Goal: Information Seeking & Learning: Find specific fact

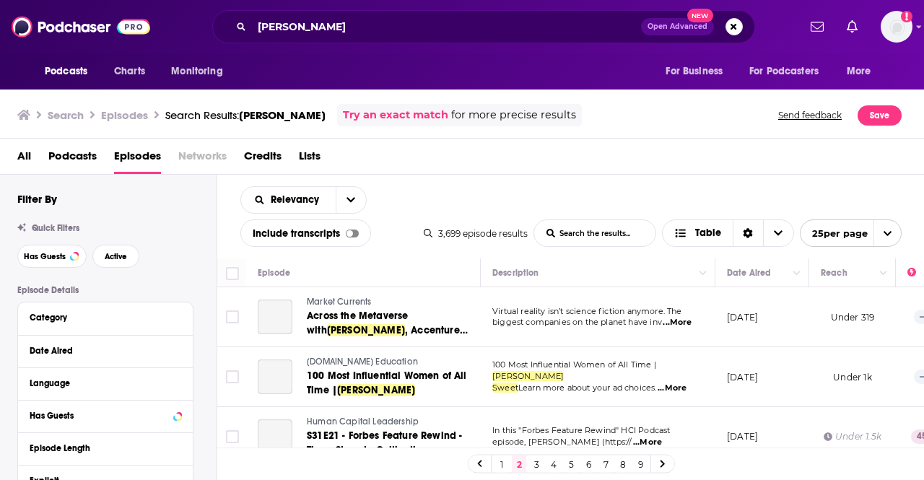
scroll to position [813, 0]
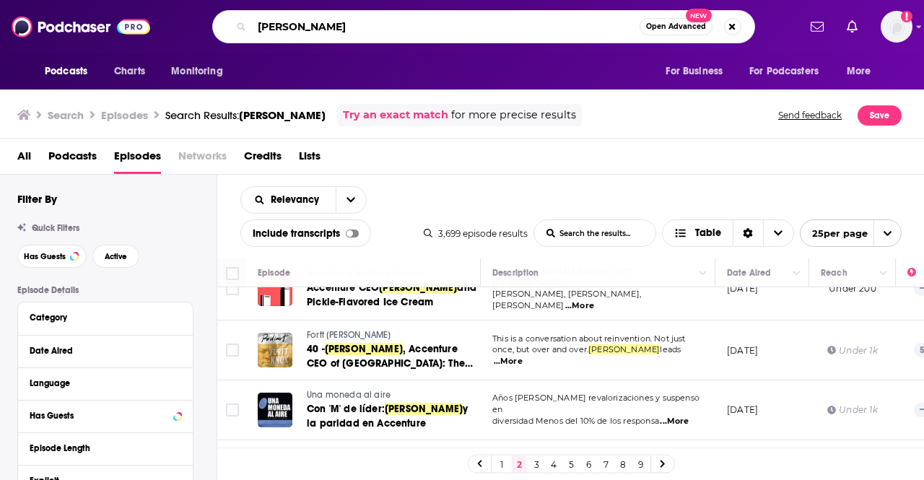
drag, startPoint x: 320, startPoint y: 22, endPoint x: 221, endPoint y: 19, distance: 99.6
click at [221, 19] on div "[PERSON_NAME] Open Advanced New" at bounding box center [483, 26] width 543 height 33
paste input "Kjetel [PERSON_NAME]"
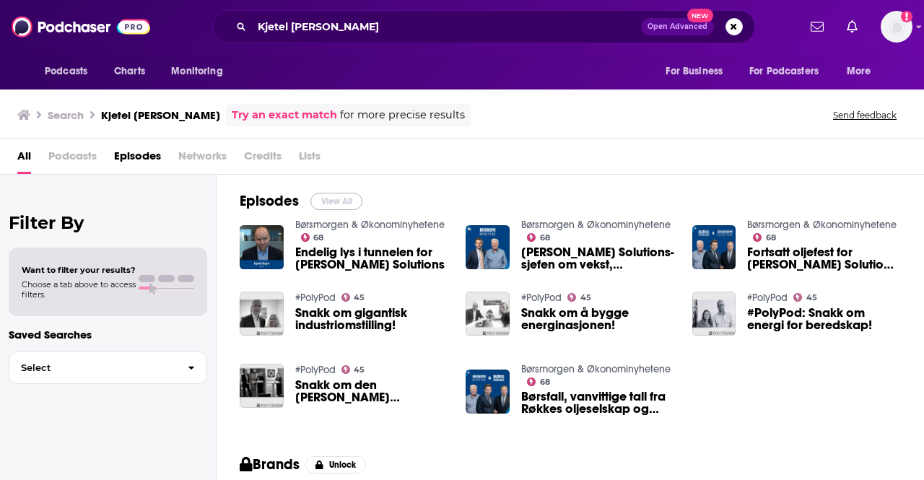
click at [346, 201] on button "View All" at bounding box center [336, 201] width 52 height 17
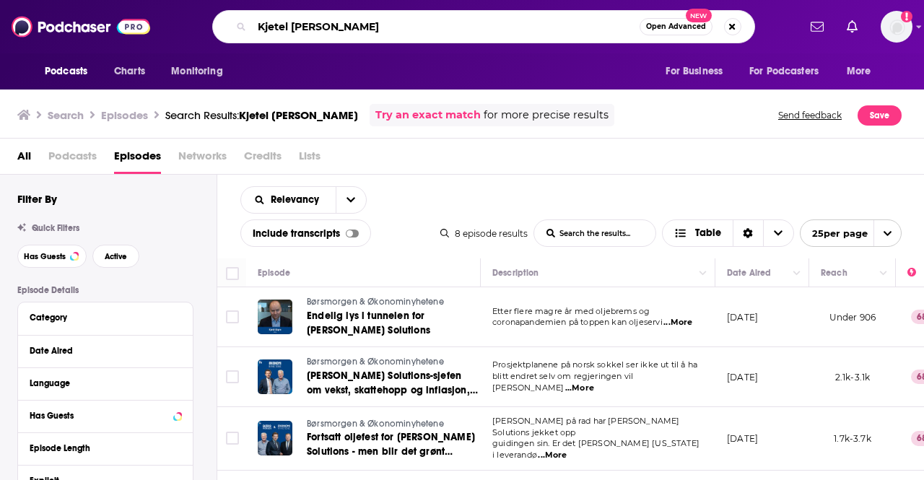
click at [341, 22] on input "Kjetel [PERSON_NAME]" at bounding box center [446, 26] width 388 height 23
type input "K"
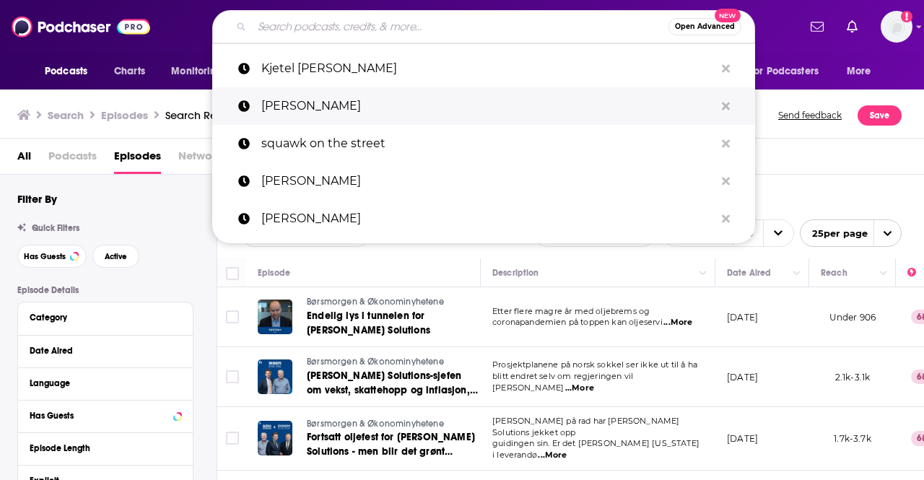
click at [219, 114] on link "[PERSON_NAME]" at bounding box center [483, 106] width 543 height 38
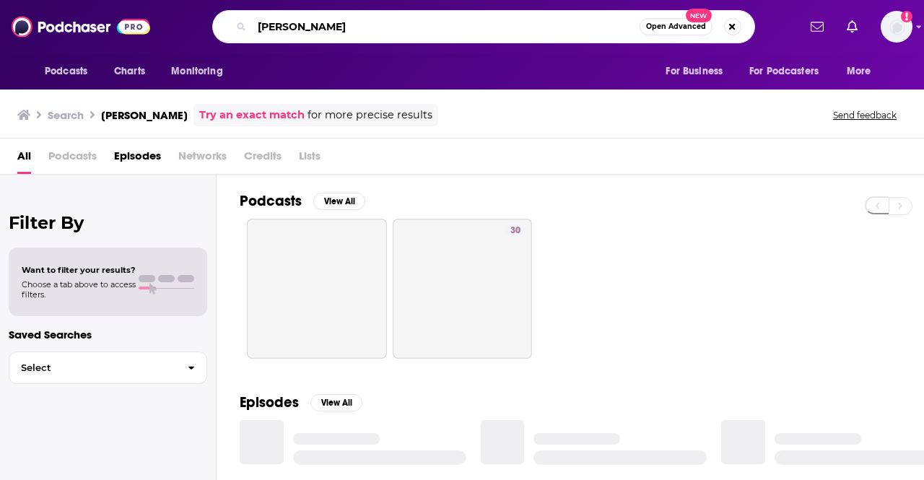
drag, startPoint x: 352, startPoint y: 23, endPoint x: 217, endPoint y: 14, distance: 134.6
click at [217, 14] on div "[PERSON_NAME] Open Advanced New" at bounding box center [483, 26] width 543 height 33
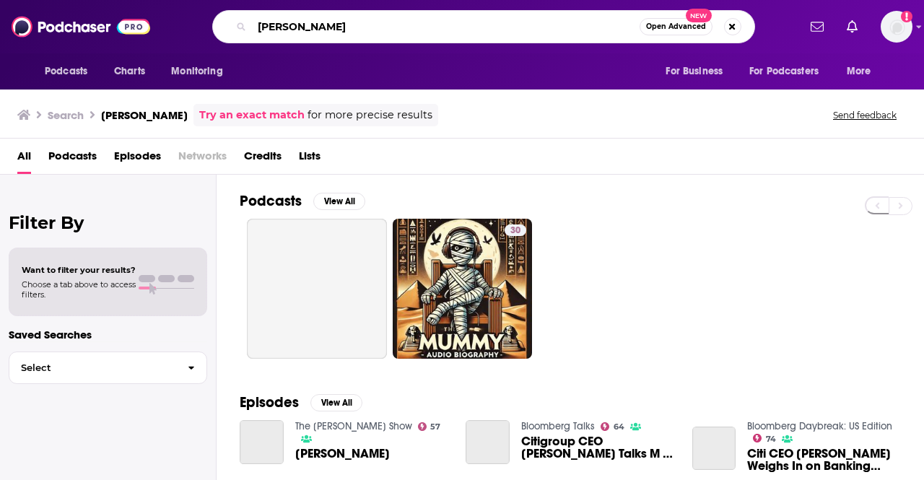
paste input "[PERSON_NAME]"
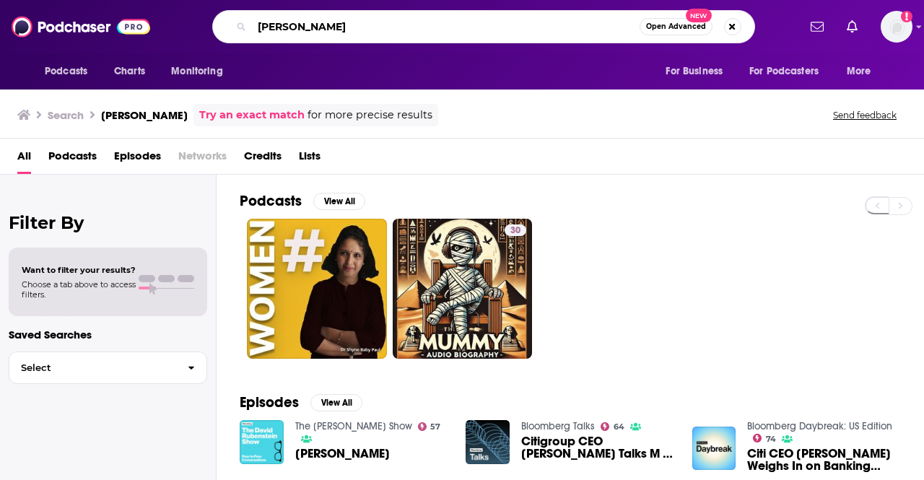
type input "[PERSON_NAME]"
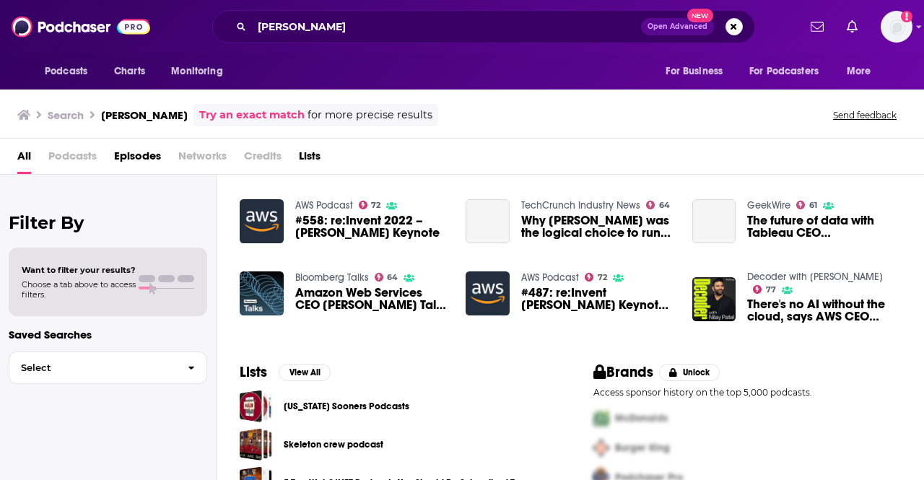
scroll to position [4, 0]
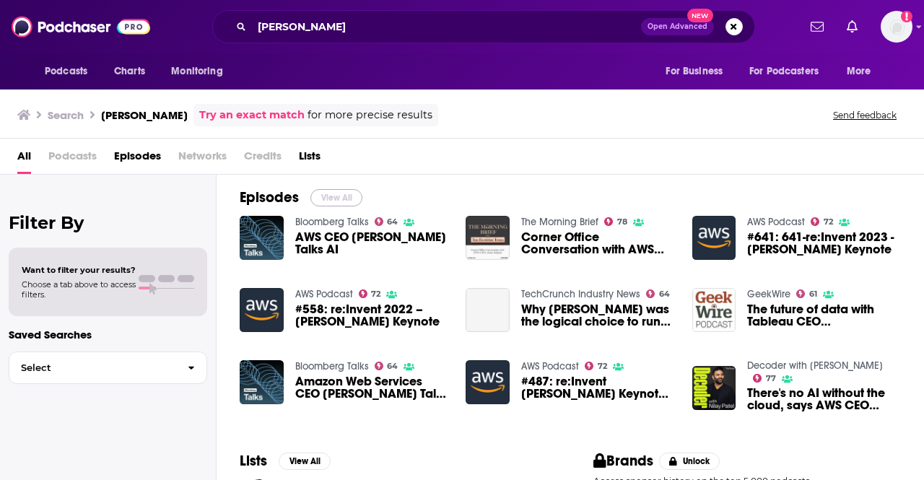
click at [339, 190] on button "View All" at bounding box center [336, 197] width 52 height 17
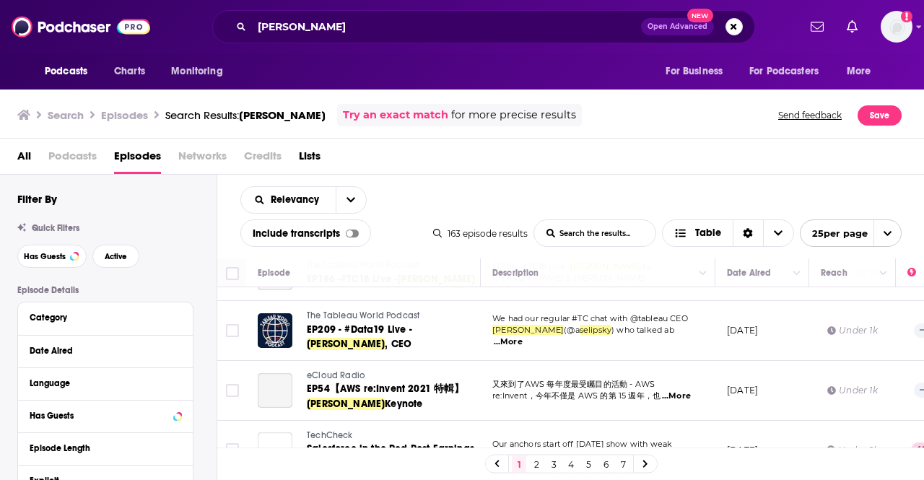
scroll to position [1312, 0]
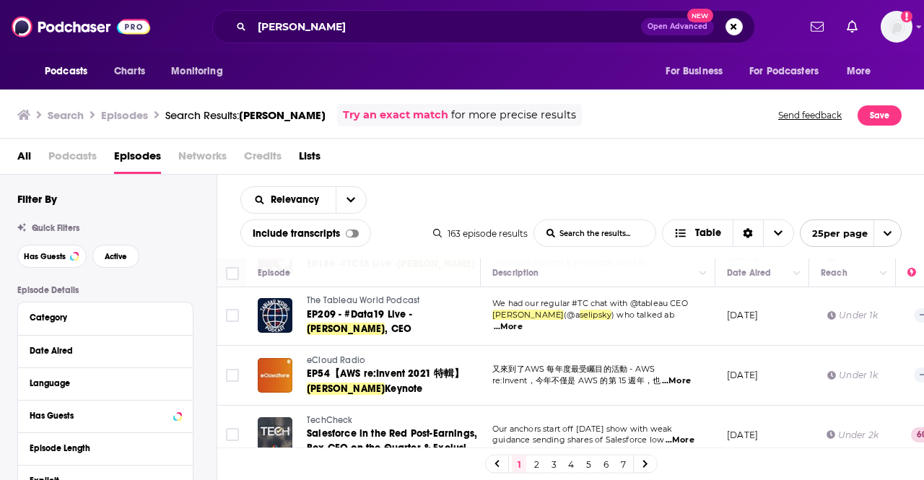
click at [642, 463] on icon at bounding box center [645, 464] width 6 height 9
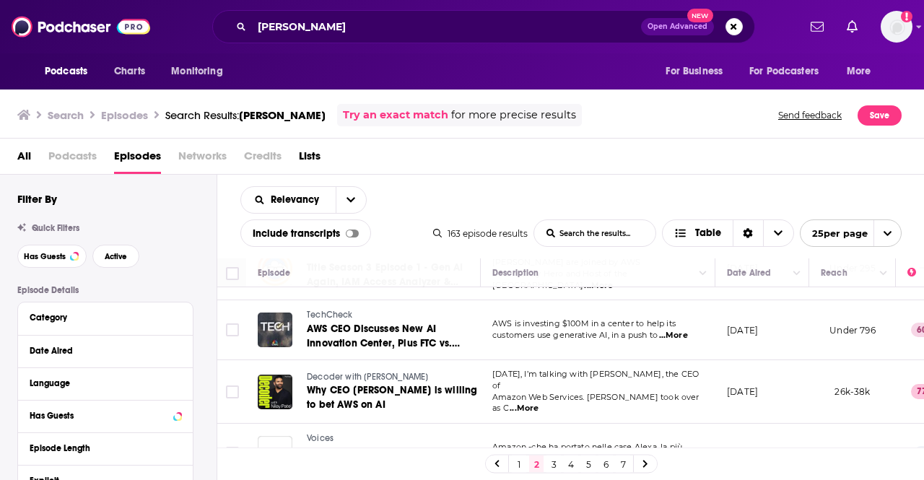
scroll to position [1318, 0]
